Goal: Information Seeking & Learning: Understand process/instructions

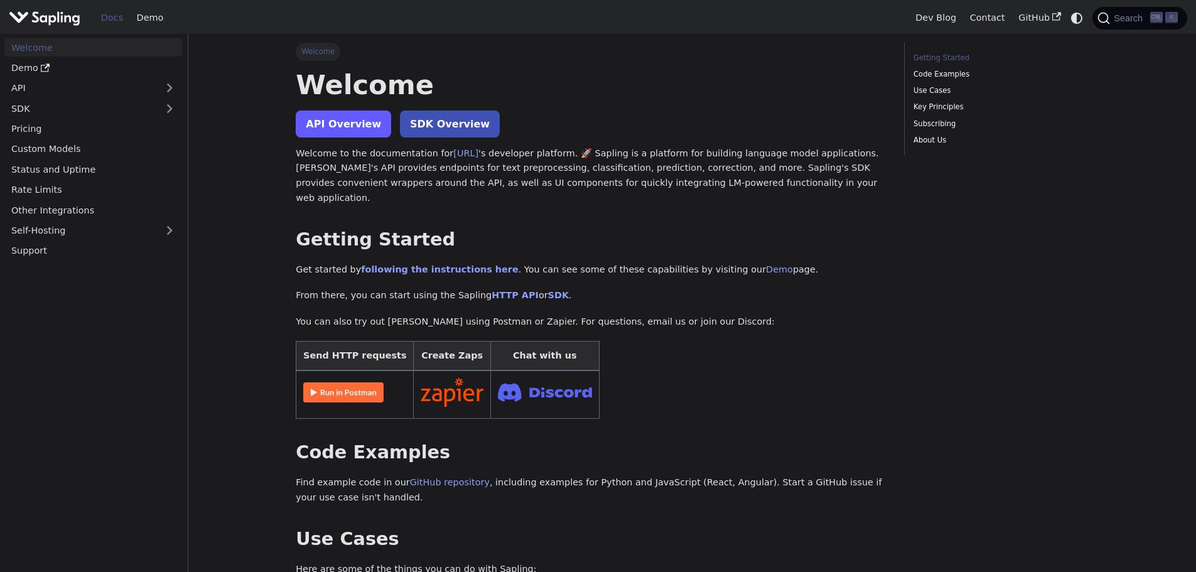
click at [354, 131] on link "API Overview" at bounding box center [343, 124] width 95 height 27
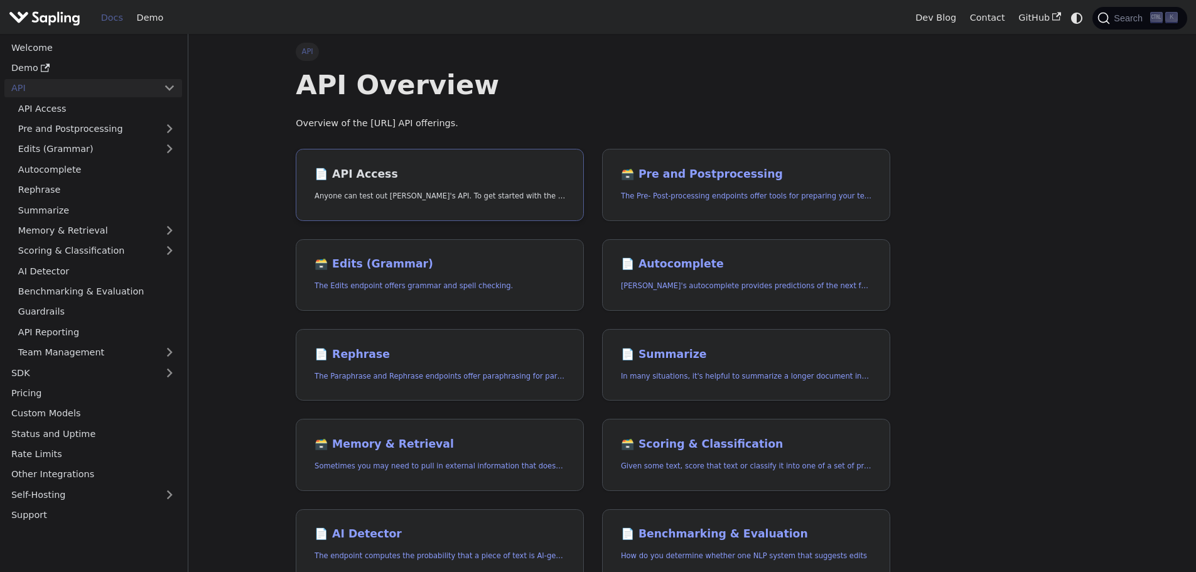
click at [413, 185] on link "📄️ API Access Anyone can test out [PERSON_NAME]'s API. To get started with the …" at bounding box center [440, 185] width 288 height 72
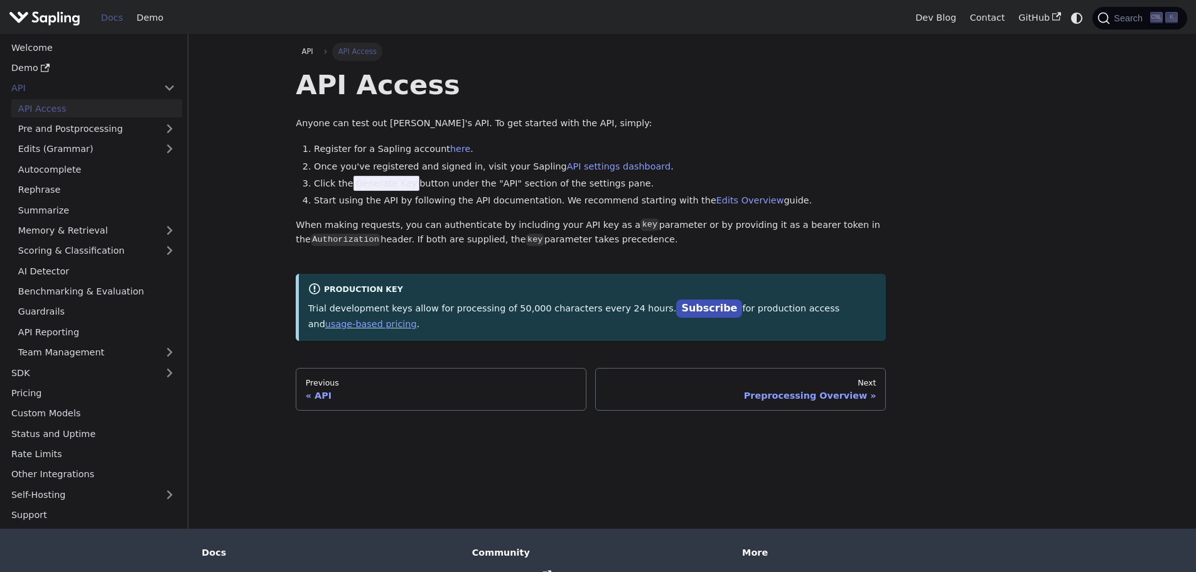
click at [372, 181] on span "Generate Key" at bounding box center [387, 183] width 67 height 15
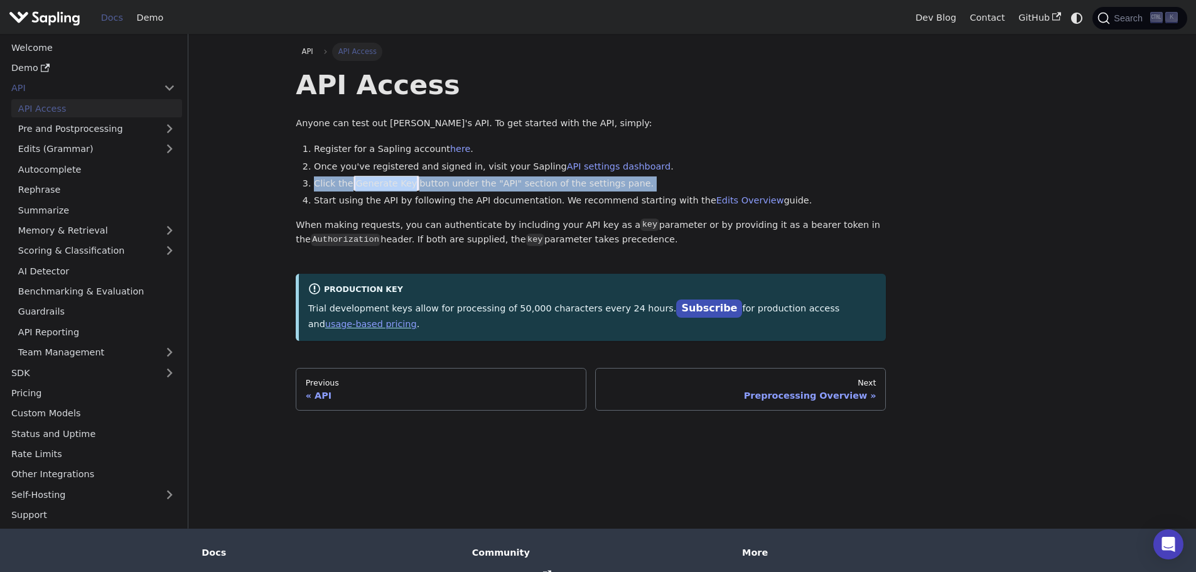
click at [372, 181] on span "Generate Key" at bounding box center [387, 183] width 67 height 15
click at [384, 185] on span "Generate Key" at bounding box center [387, 183] width 67 height 15
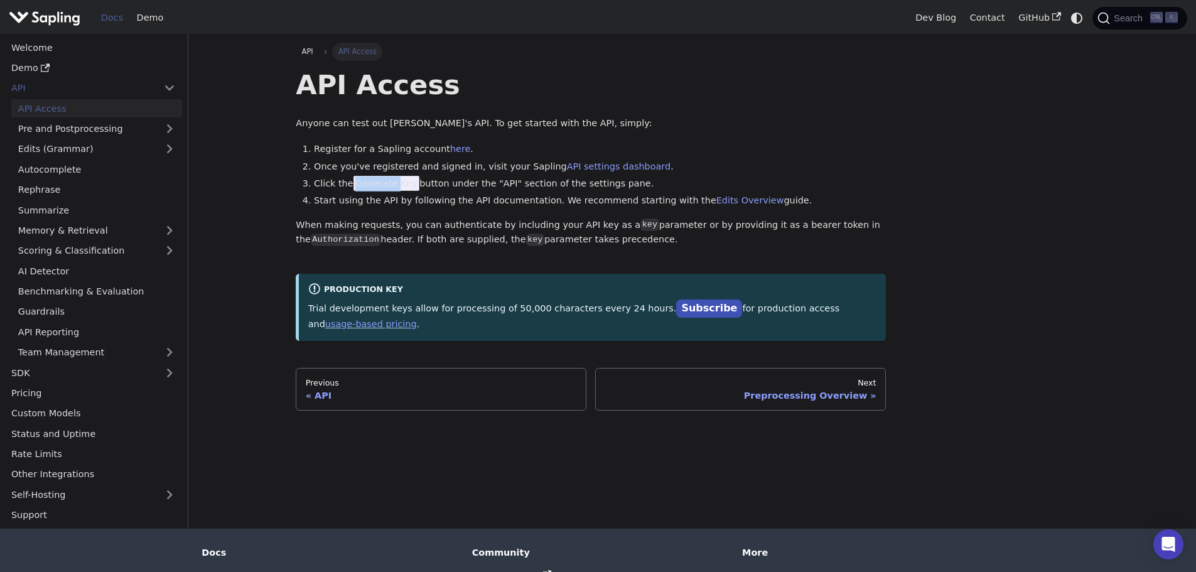
click at [384, 185] on span "Generate Key" at bounding box center [387, 183] width 67 height 15
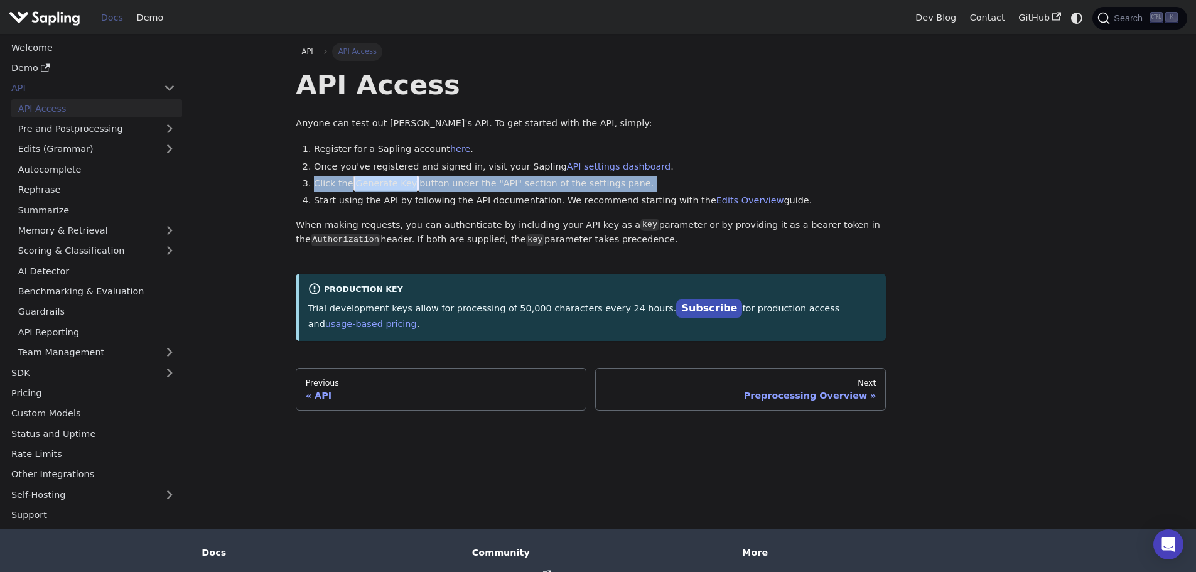
click at [384, 185] on span "Generate Key" at bounding box center [387, 183] width 67 height 15
click at [369, 180] on span "Generate Key" at bounding box center [387, 183] width 67 height 15
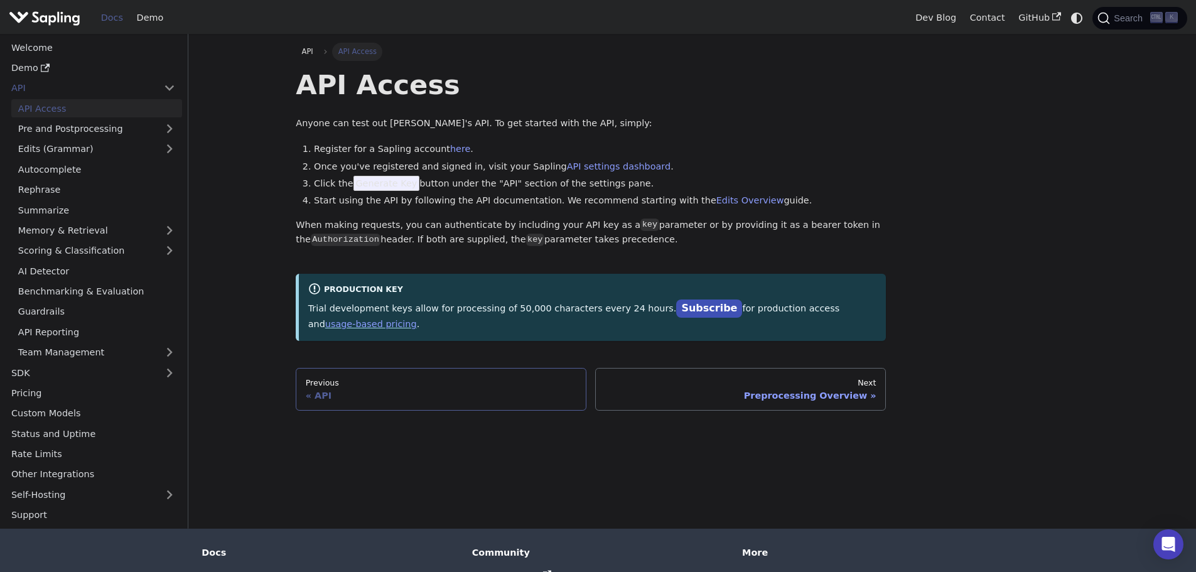
click at [445, 390] on div "API" at bounding box center [441, 395] width 271 height 11
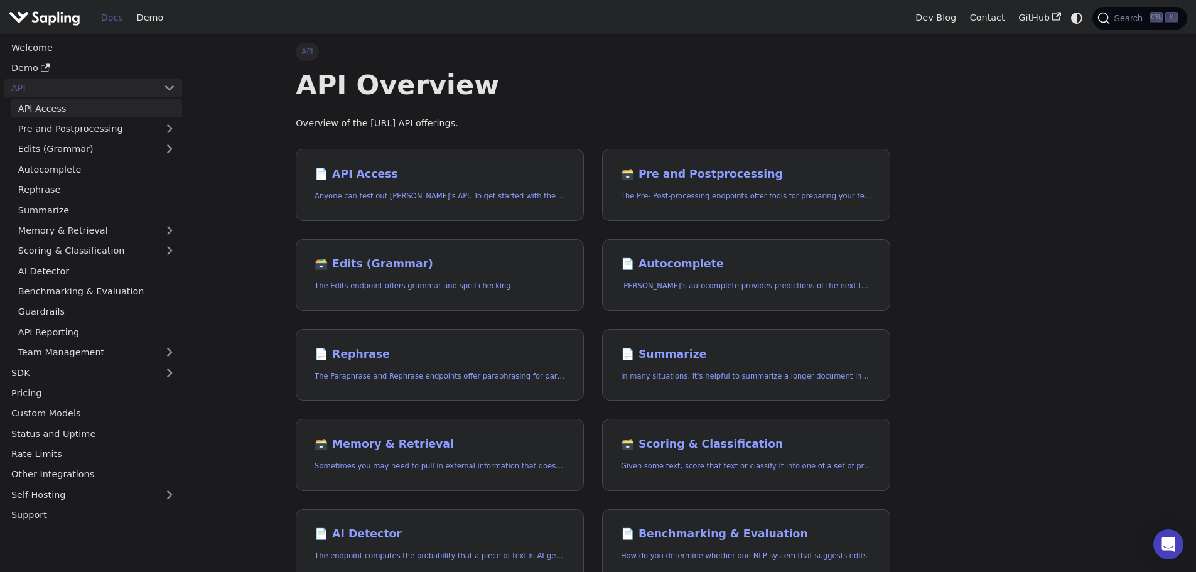
click at [126, 110] on link "API Access" at bounding box center [96, 108] width 171 height 18
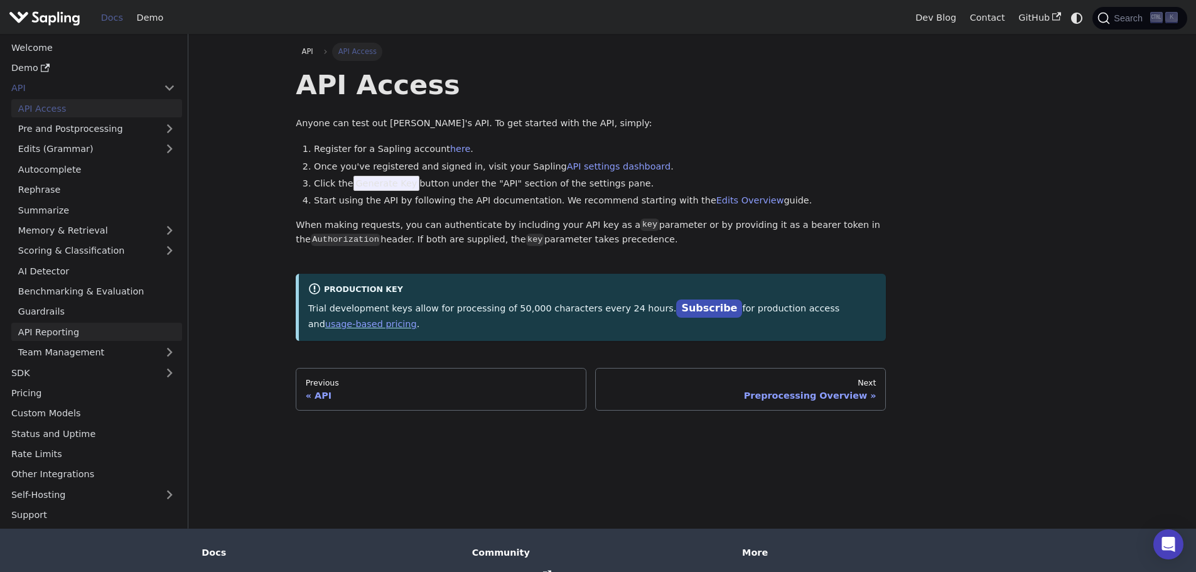
click at [88, 325] on link "API Reporting" at bounding box center [96, 332] width 171 height 18
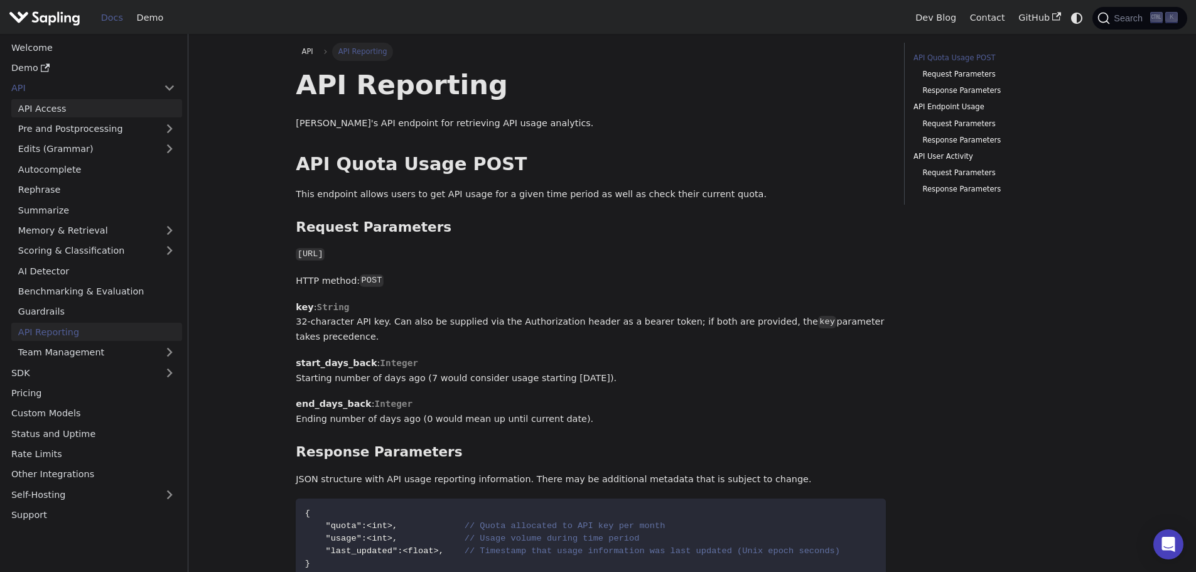
click at [108, 107] on link "API Access" at bounding box center [96, 108] width 171 height 18
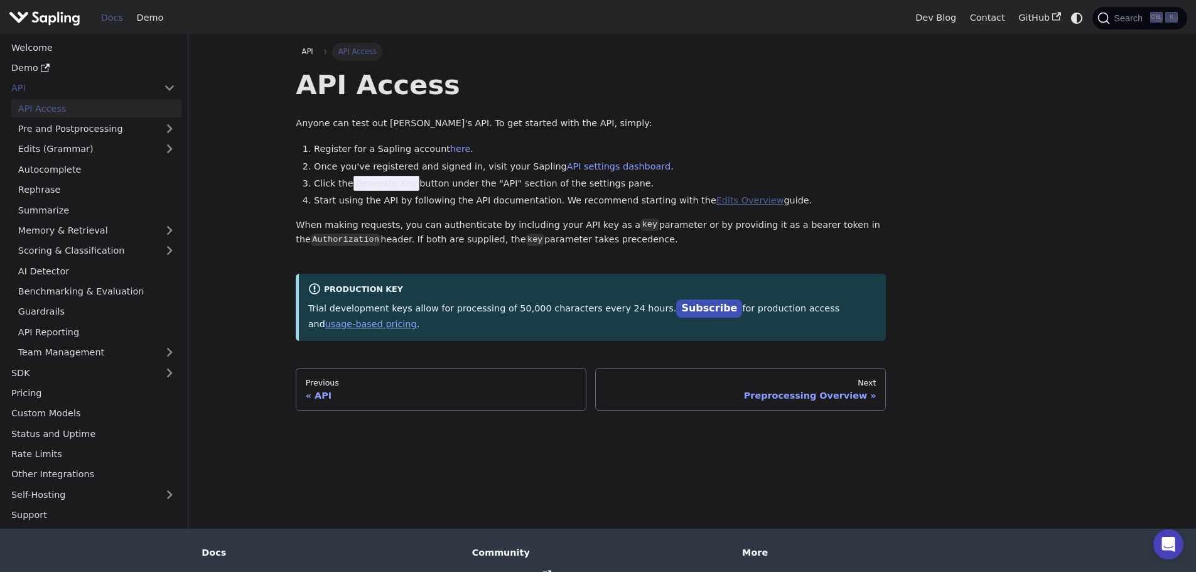
click at [720, 197] on link "Edits Overview" at bounding box center [751, 200] width 68 height 10
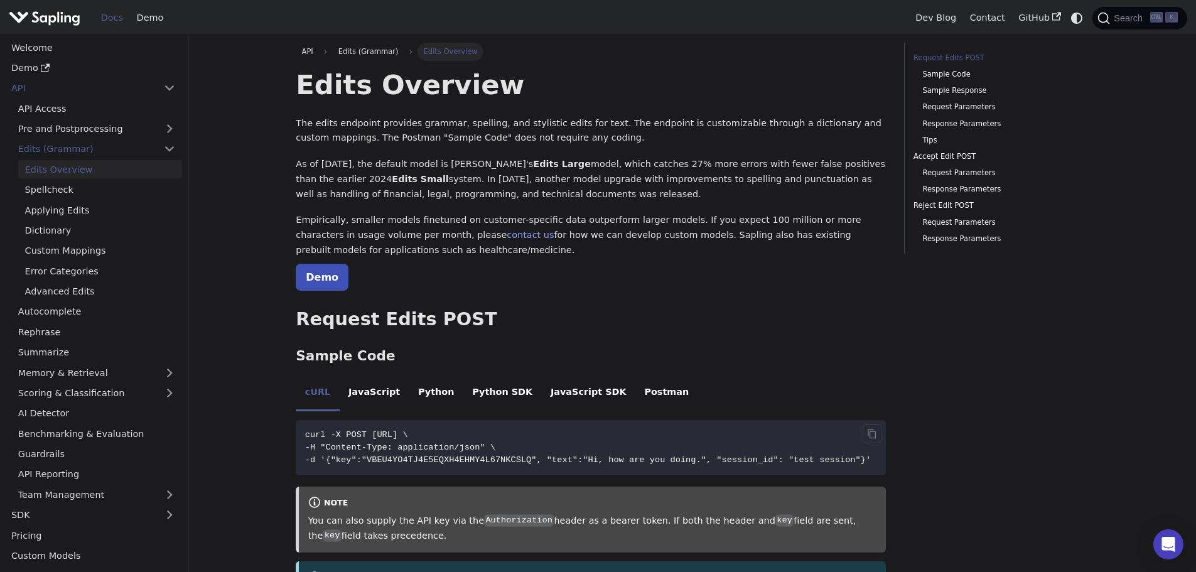
scroll to position [209, 0]
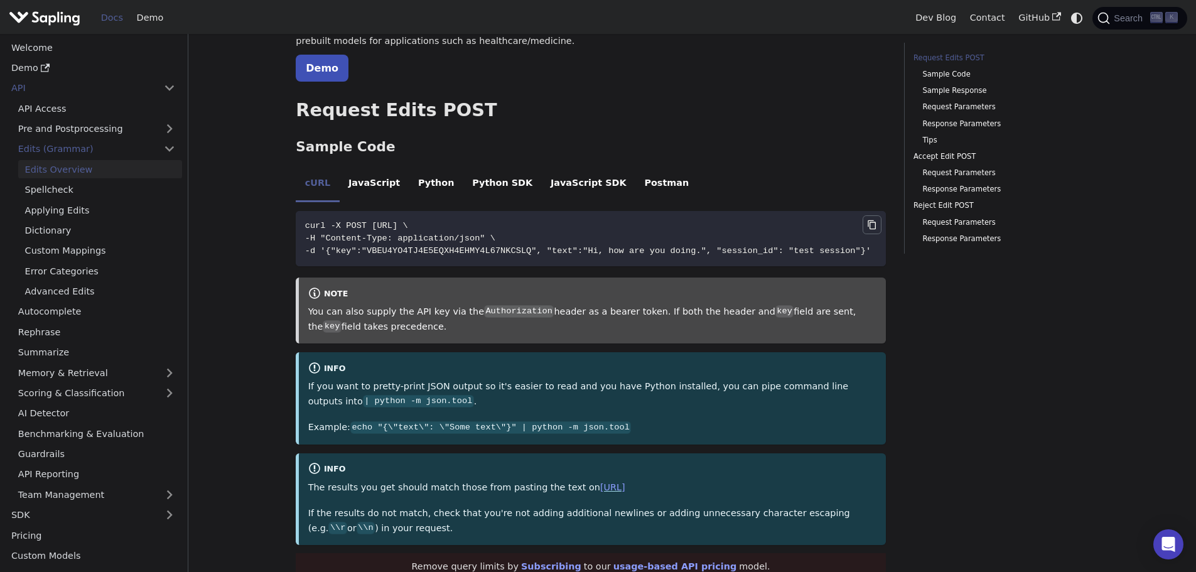
click at [870, 224] on icon "Copy code to clipboard" at bounding box center [871, 224] width 3 height 3
